Goal: Navigation & Orientation: Find specific page/section

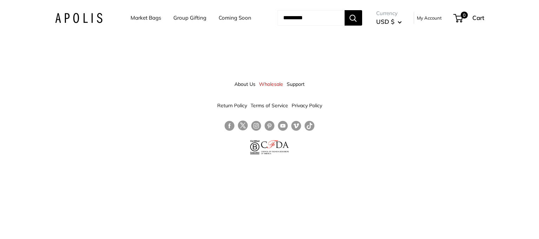
click at [228, 20] on link "Coming Soon" at bounding box center [234, 18] width 33 height 10
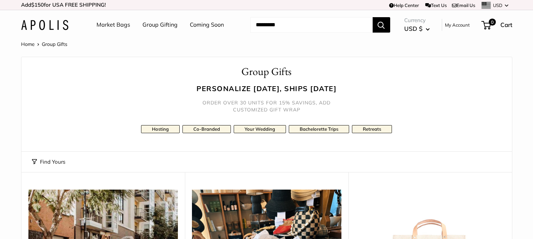
scroll to position [2016, 0]
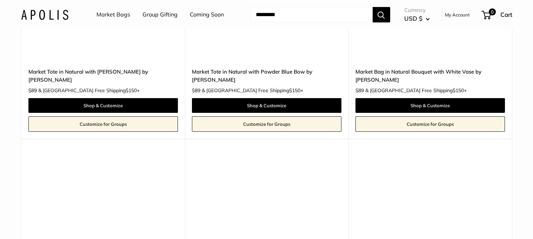
click at [61, 116] on link "Customize for Groups" at bounding box center [102, 123] width 149 height 15
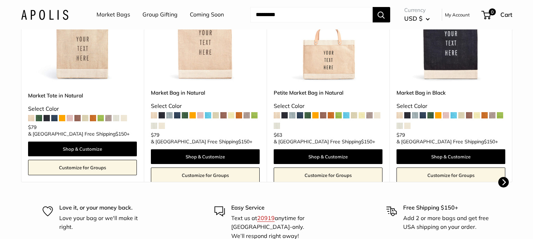
scroll to position [326, 0]
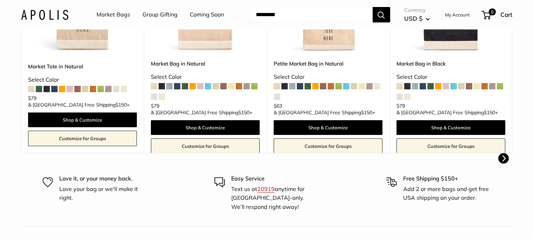
click at [101, 92] on span at bounding box center [100, 89] width 6 height 6
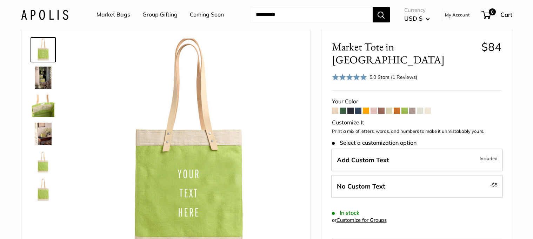
scroll to position [981, 0]
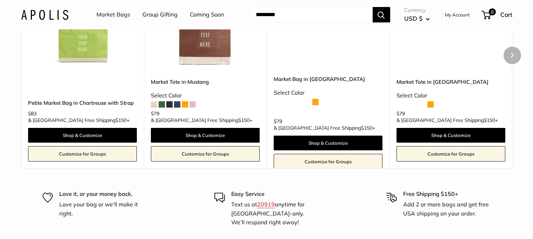
click at [282, 105] on span at bounding box center [284, 102] width 6 height 6
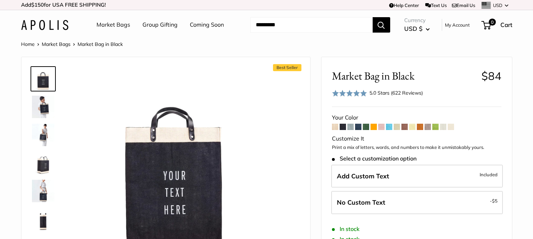
click at [380, 24] on button "Search" at bounding box center [381, 24] width 18 height 15
